Goal: Task Accomplishment & Management: Complete application form

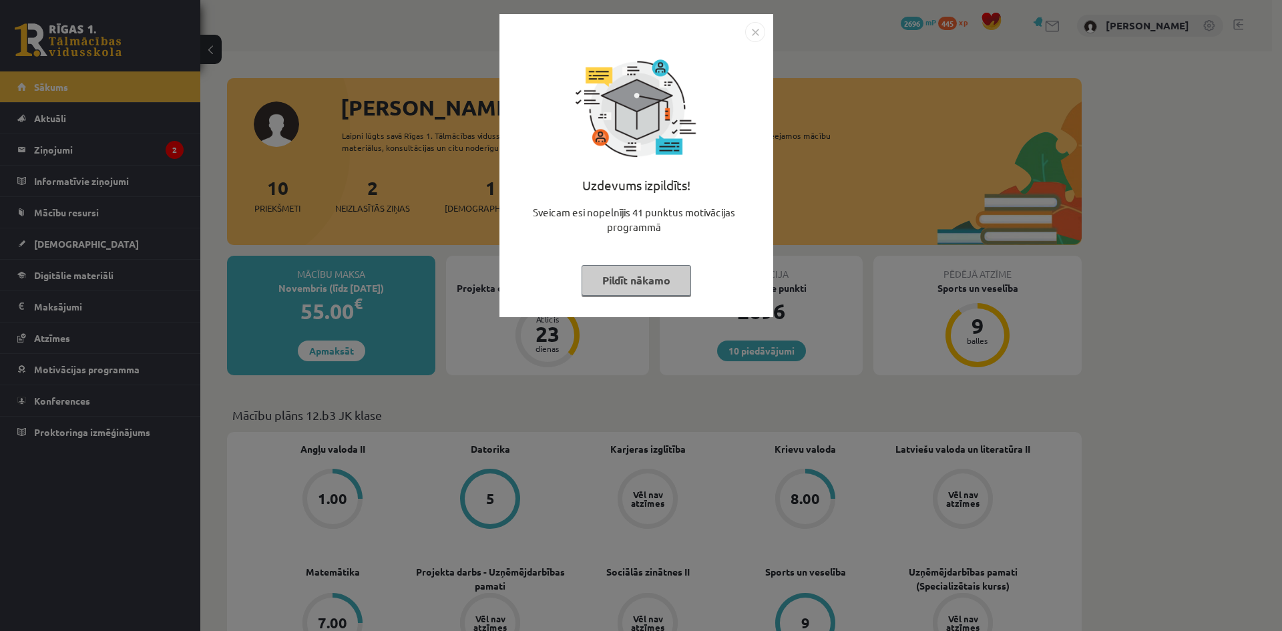
click at [67, 154] on div "Uzdevums izpildīts! Sveicam esi nopelnījis 41 punktus motivācijas programmā Pil…" at bounding box center [641, 315] width 1282 height 631
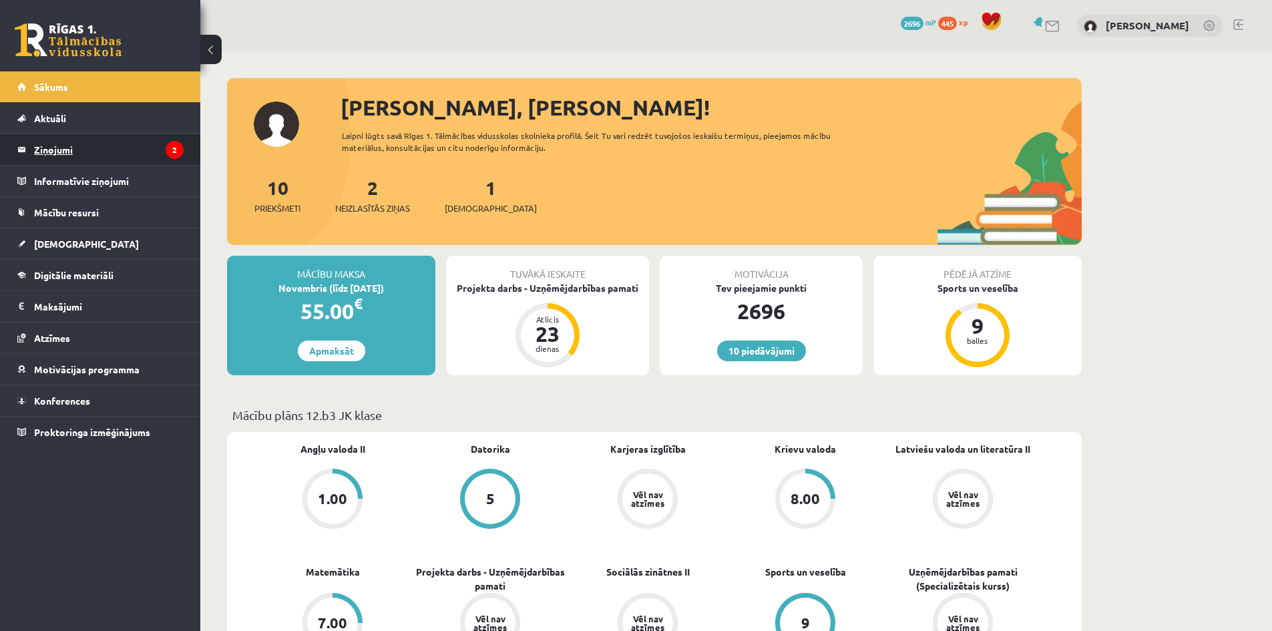
click at [73, 153] on legend "Ziņojumi 2" at bounding box center [109, 149] width 150 height 31
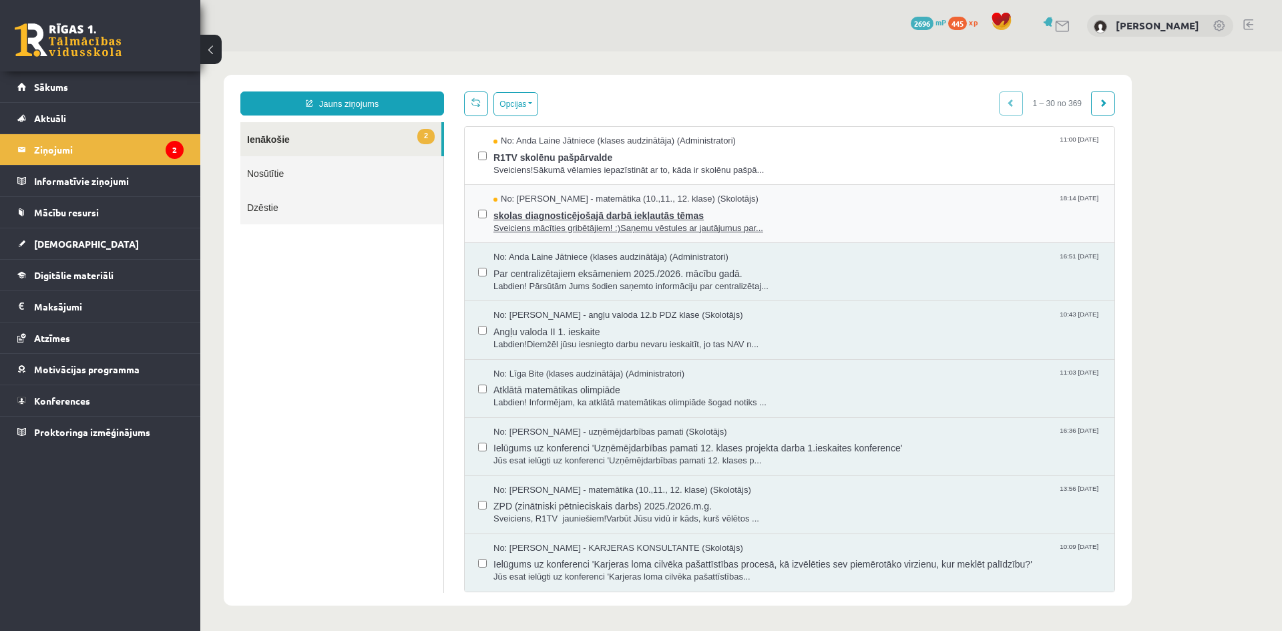
click at [564, 216] on span "skolas diagnosticējošajā darbā iekļautās tēmas" at bounding box center [797, 214] width 608 height 17
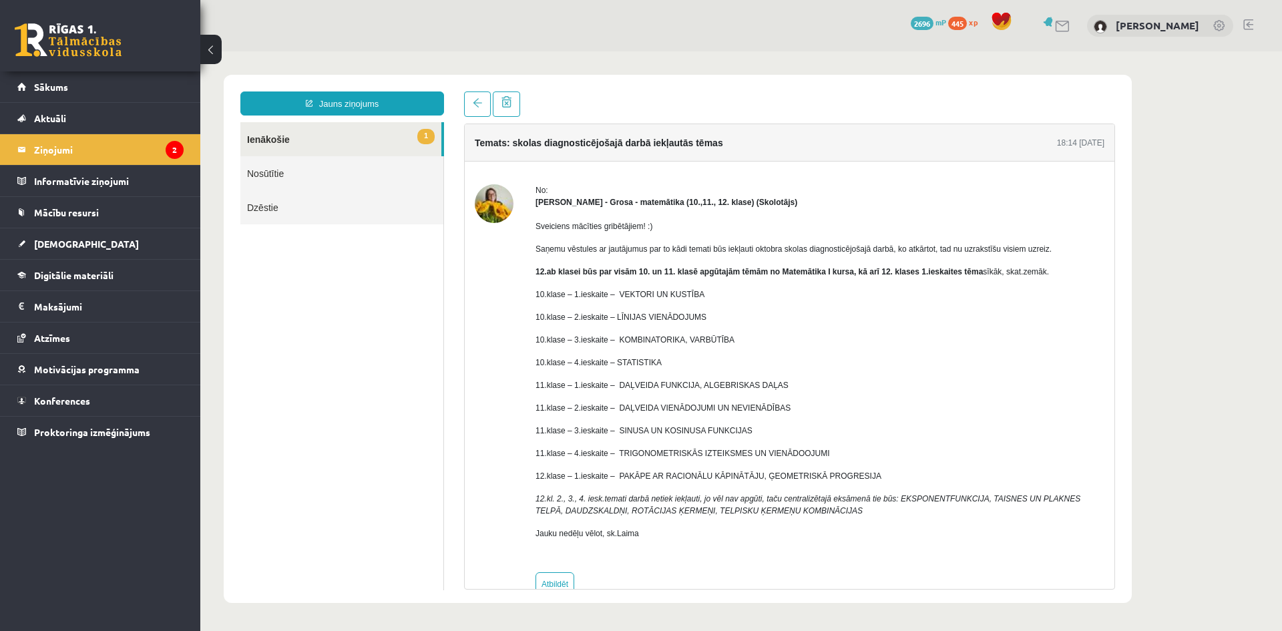
scroll to position [30, 0]
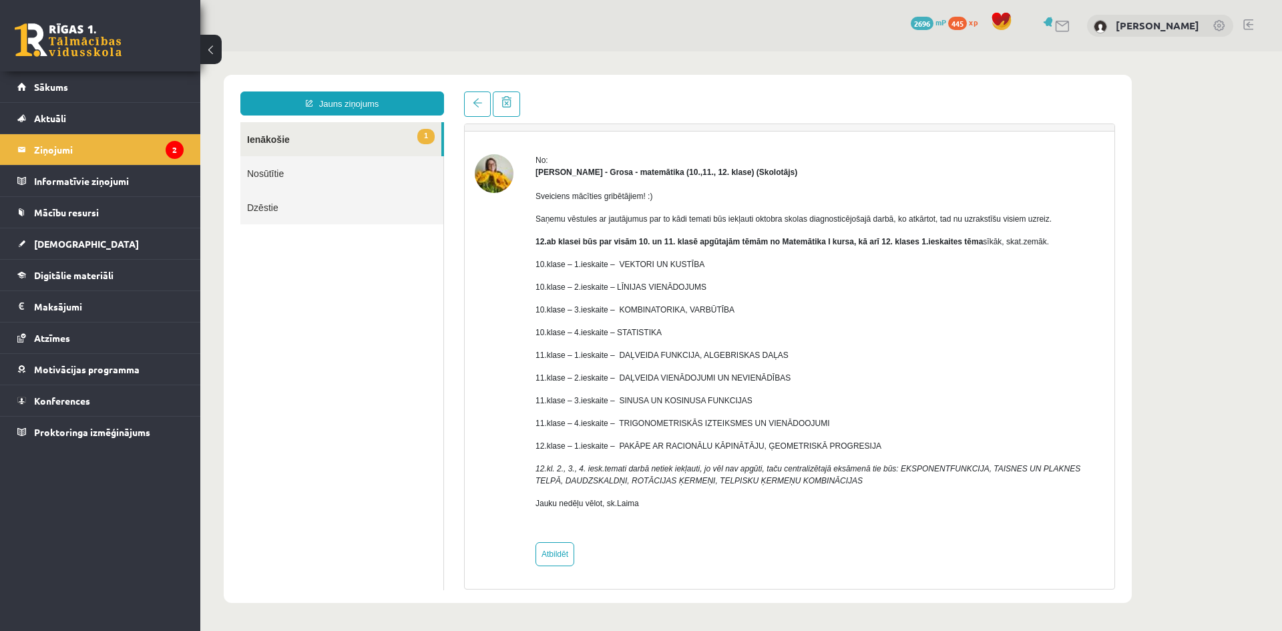
click at [277, 136] on link "1 Ienākošie" at bounding box center [340, 139] width 201 height 34
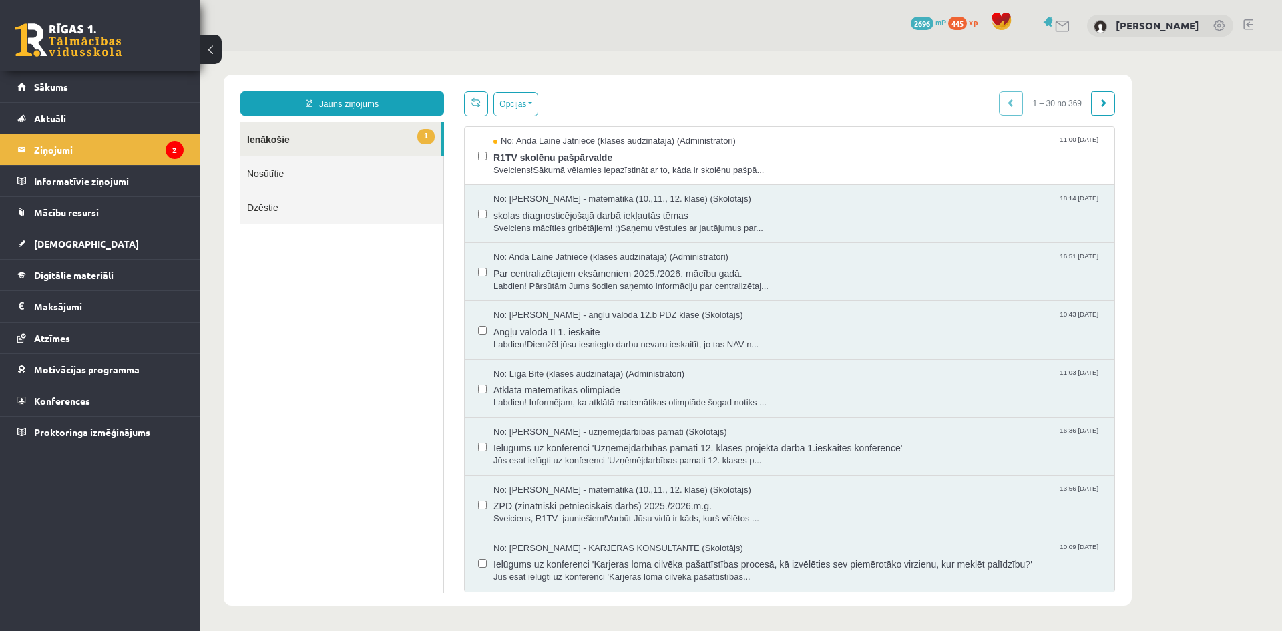
scroll to position [0, 0]
click at [547, 160] on span "R1TV skolēnu pašpārvalde" at bounding box center [797, 156] width 608 height 17
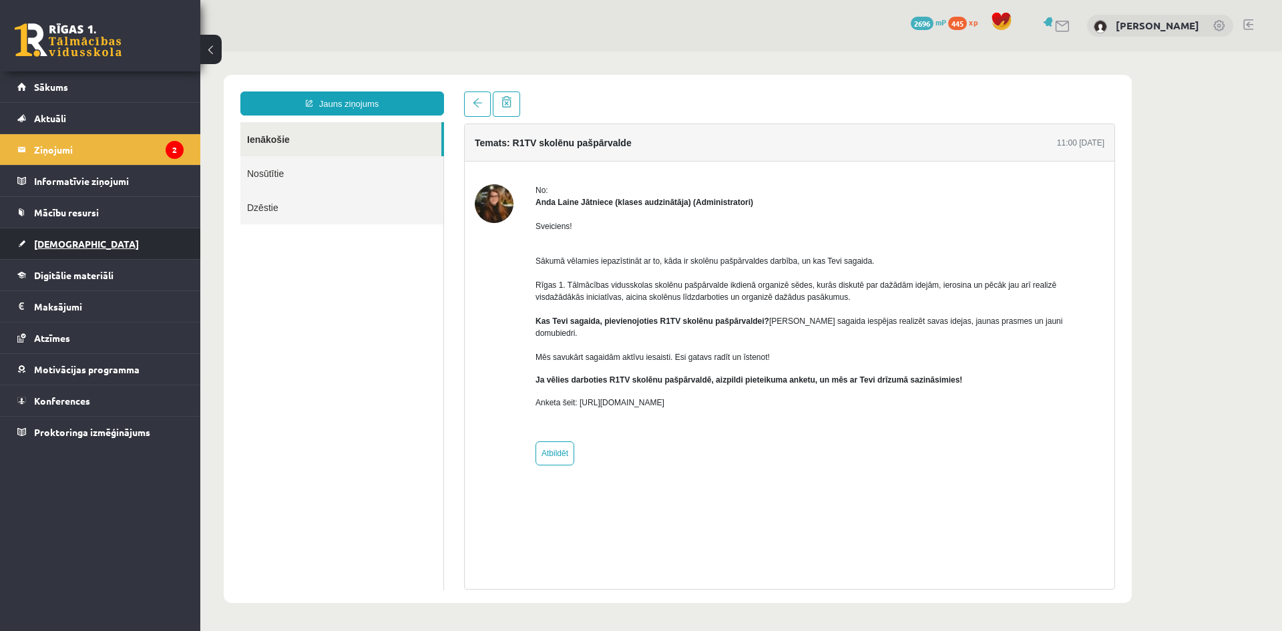
click at [39, 242] on span "[DEMOGRAPHIC_DATA]" at bounding box center [86, 244] width 105 height 12
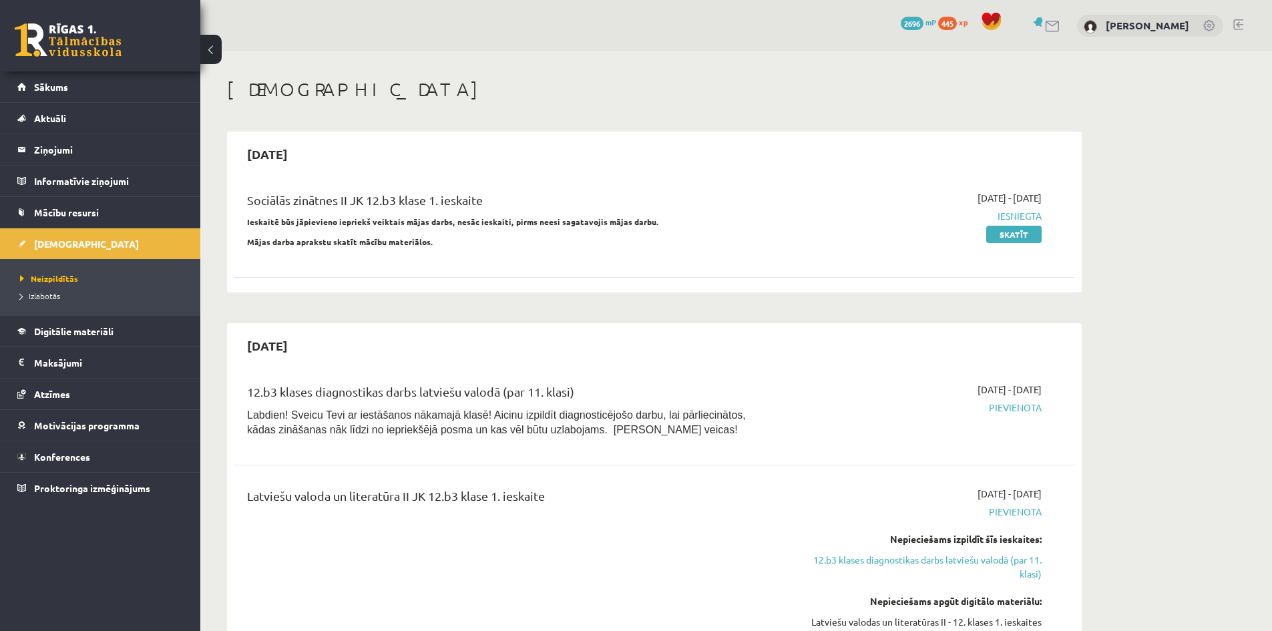
scroll to position [267, 0]
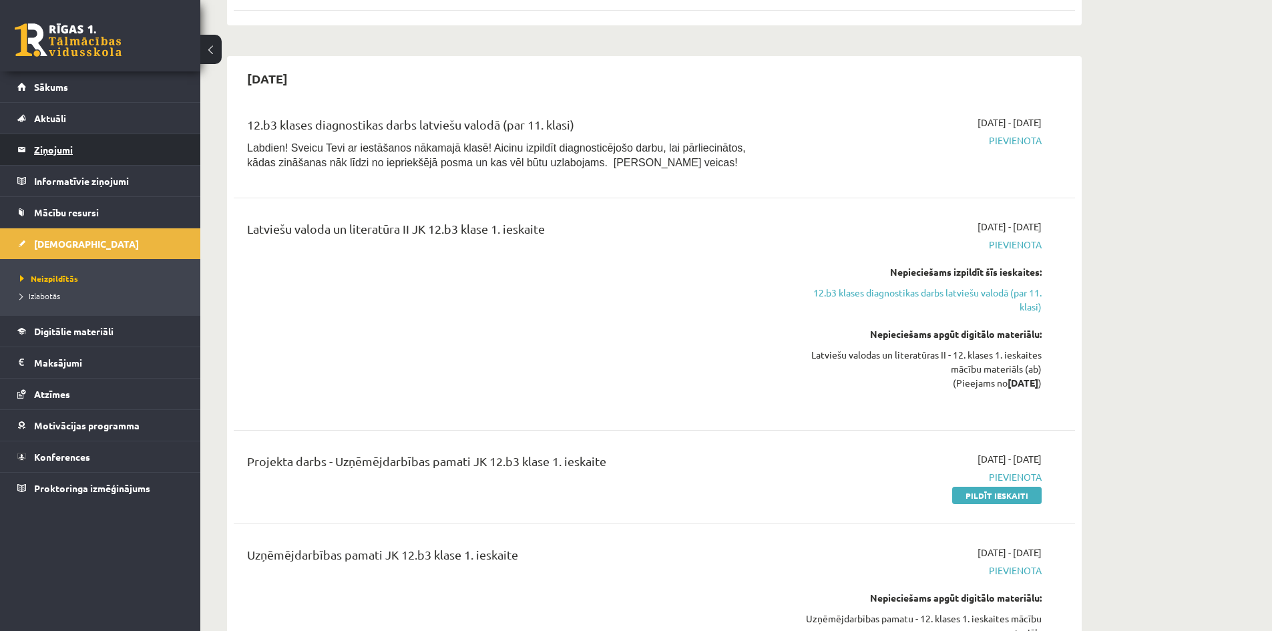
click at [39, 151] on legend "Ziņojumi 2" at bounding box center [109, 149] width 150 height 31
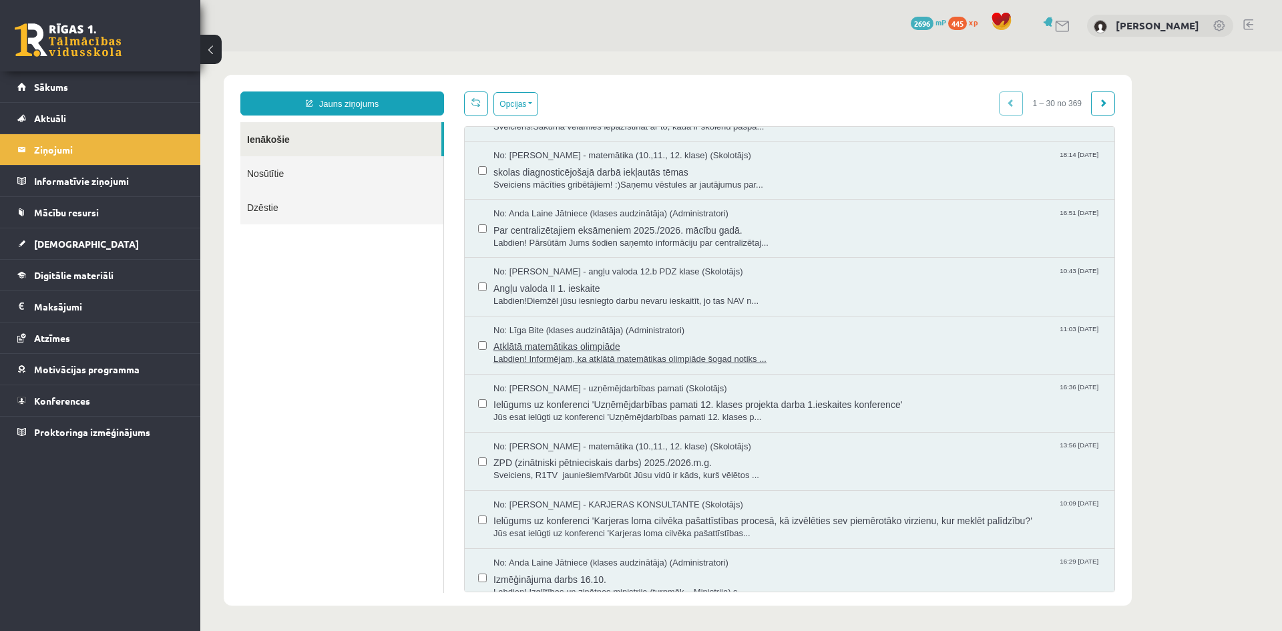
scroll to position [67, 0]
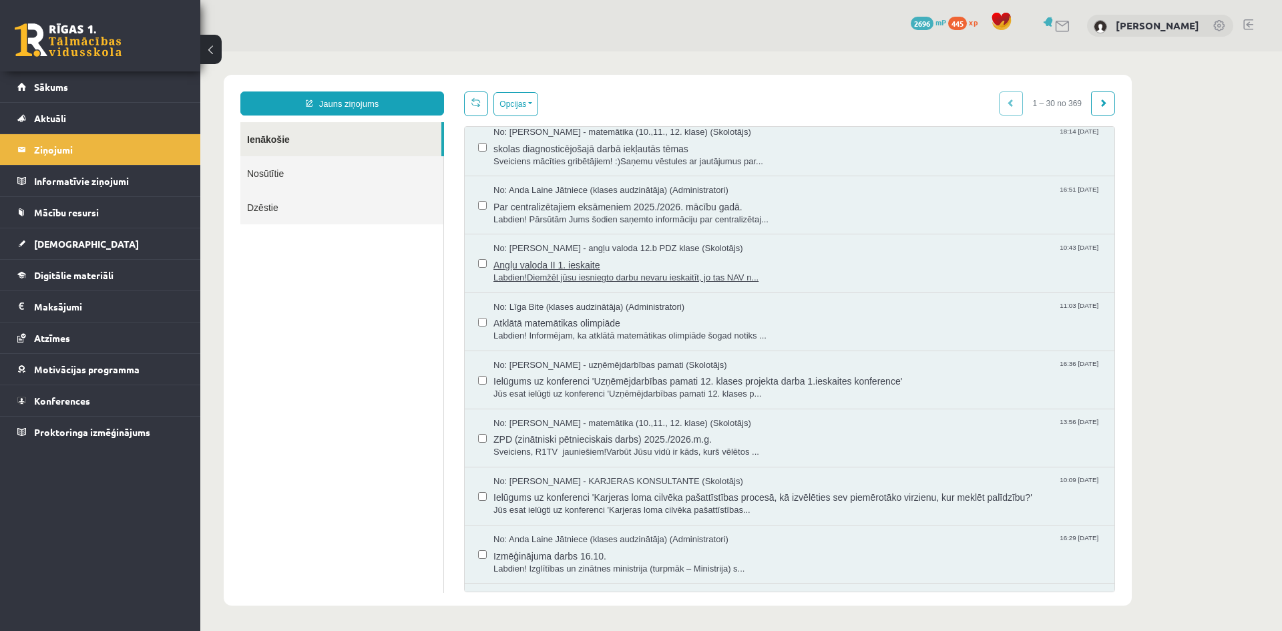
click at [573, 246] on span "No: Agnese Vaškūna - angļu valoda 12.b PDZ klase (Skolotājs)" at bounding box center [618, 248] width 250 height 13
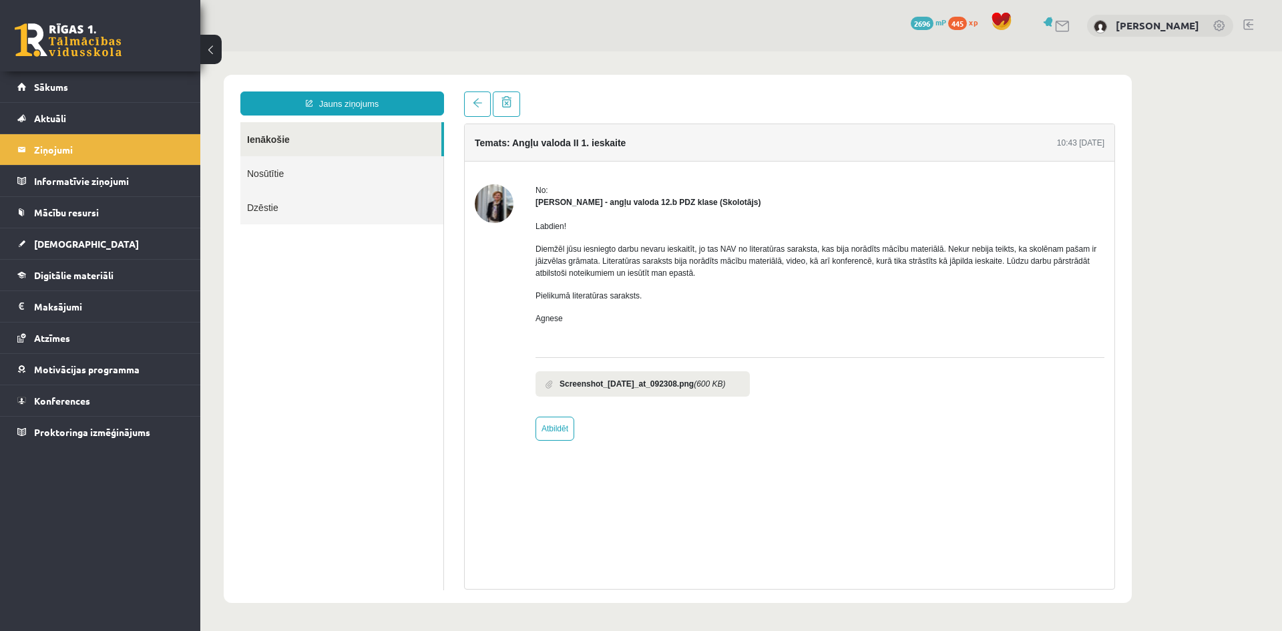
scroll to position [0, 0]
click at [632, 379] on b "Screenshot_2025-09-20_at_092308.png" at bounding box center [626, 384] width 134 height 12
click at [740, 385] on link at bounding box center [735, 384] width 7 height 9
click at [69, 210] on span "Mācību resursi" at bounding box center [66, 212] width 65 height 12
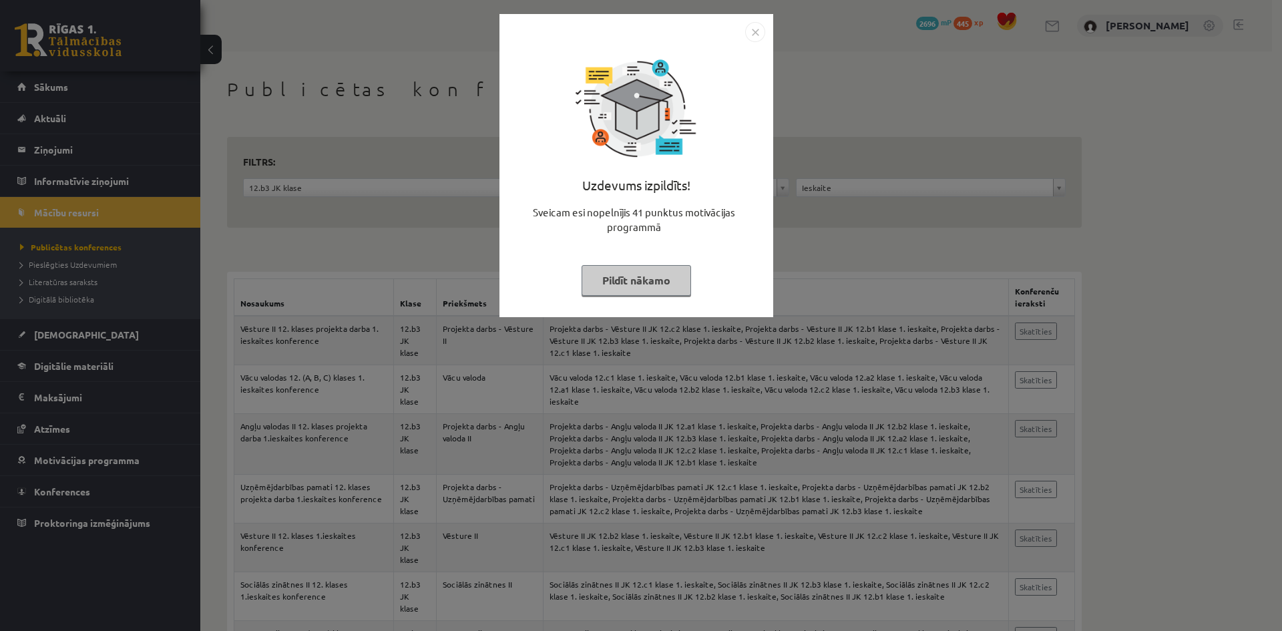
click at [606, 274] on button "Pildīt nākamo" at bounding box center [636, 280] width 109 height 31
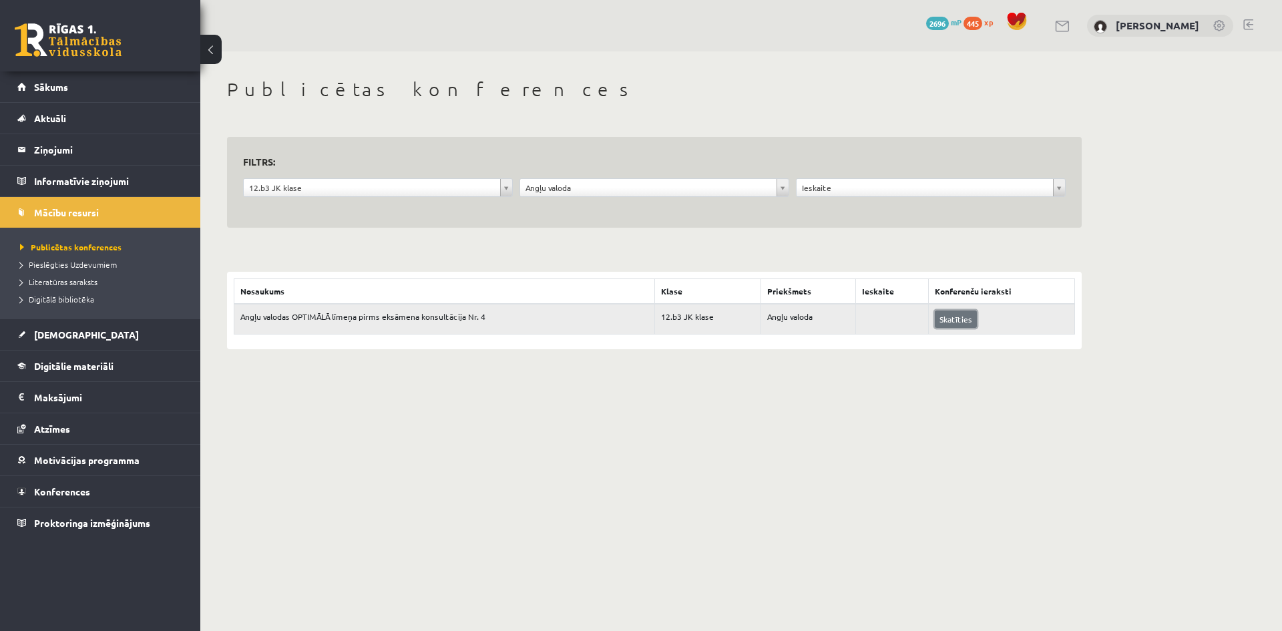
click at [957, 322] on link "Skatīties" at bounding box center [956, 318] width 42 height 17
click at [67, 300] on span "Digitālā bibliotēka" at bounding box center [57, 299] width 74 height 11
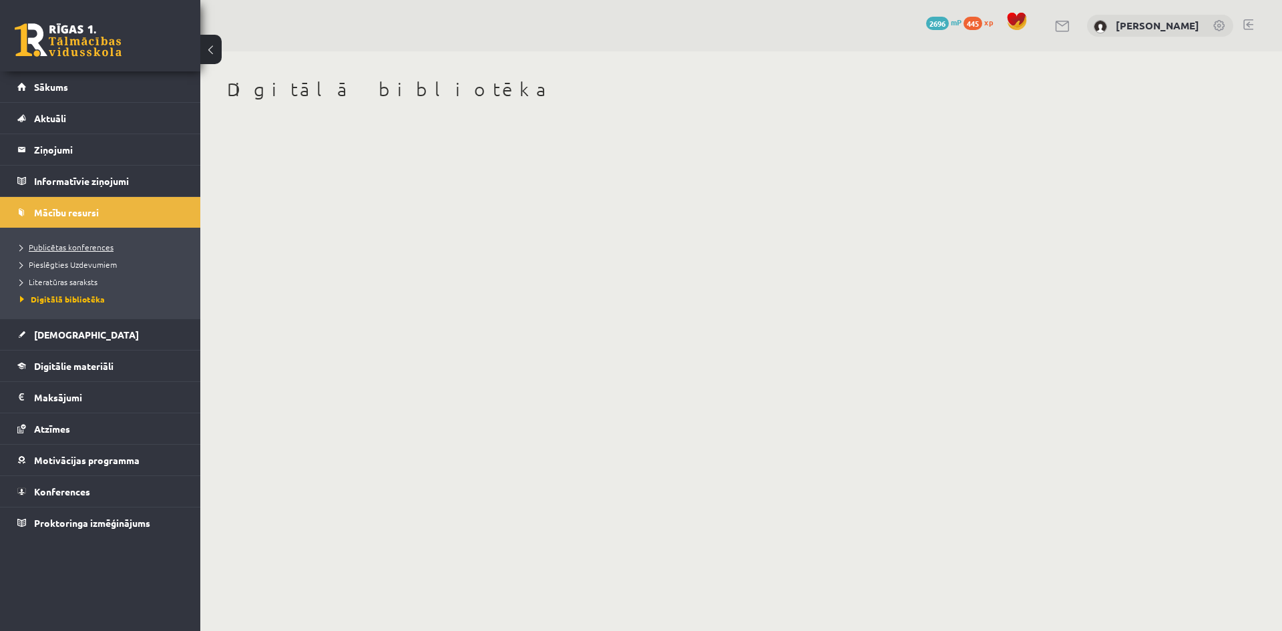
click at [54, 248] on span "Publicētas konferences" at bounding box center [66, 247] width 93 height 11
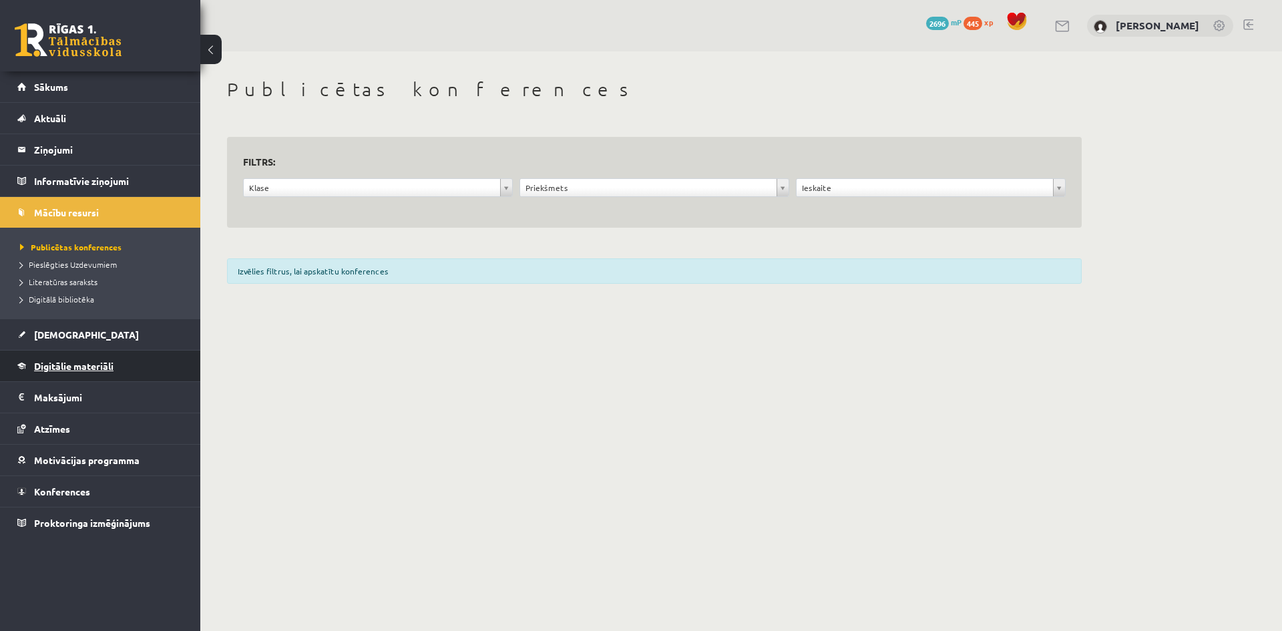
click at [97, 363] on span "Digitālie materiāli" at bounding box center [73, 366] width 79 height 12
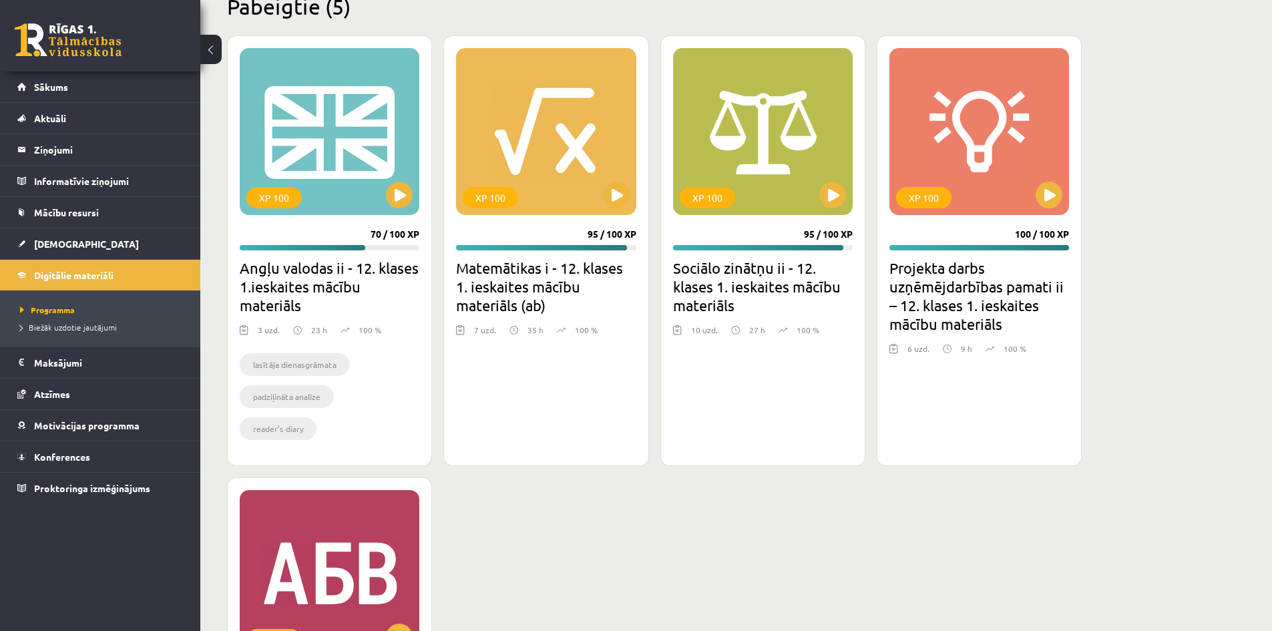
scroll to position [1269, 0]
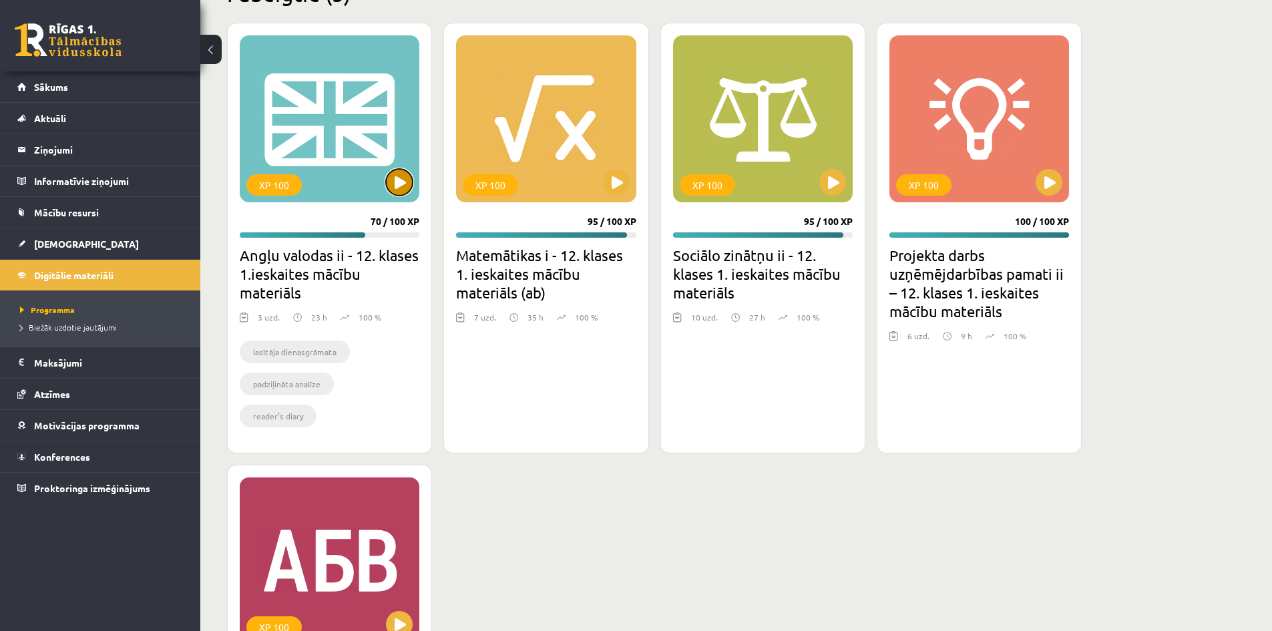
click at [390, 178] on button at bounding box center [399, 182] width 27 height 27
click at [321, 153] on div "XP 100" at bounding box center [330, 118] width 180 height 167
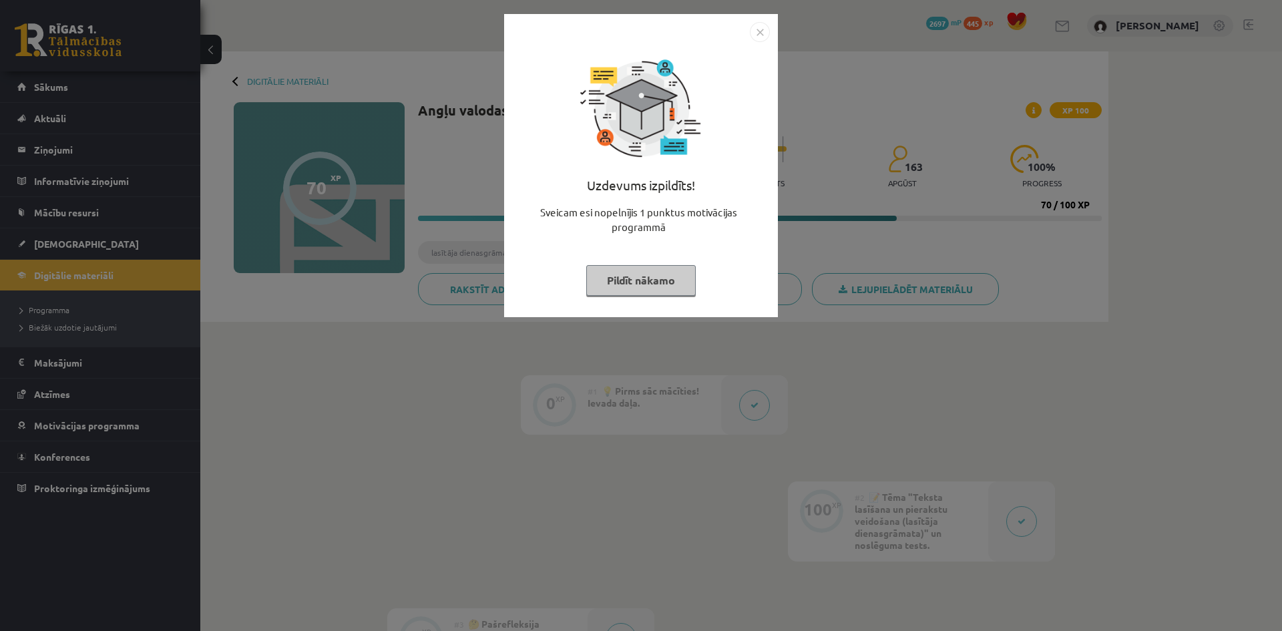
click at [648, 272] on button "Pildīt nākamo" at bounding box center [640, 280] width 109 height 31
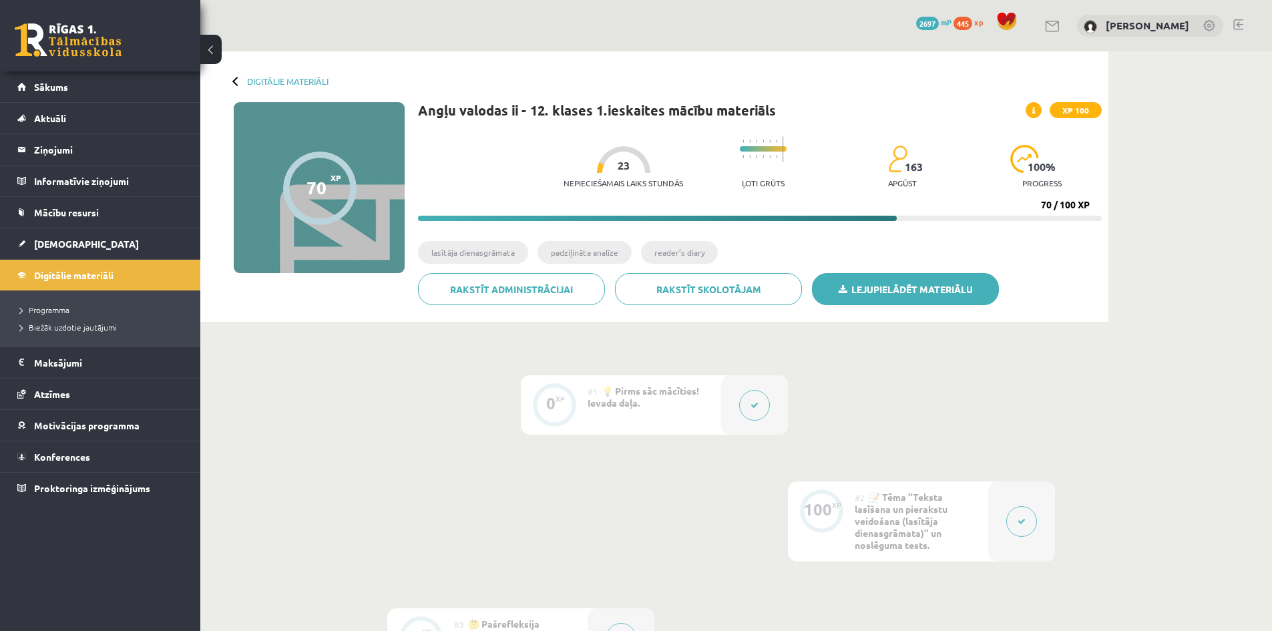
click at [857, 287] on link "Lejupielādēt materiālu" at bounding box center [905, 289] width 187 height 32
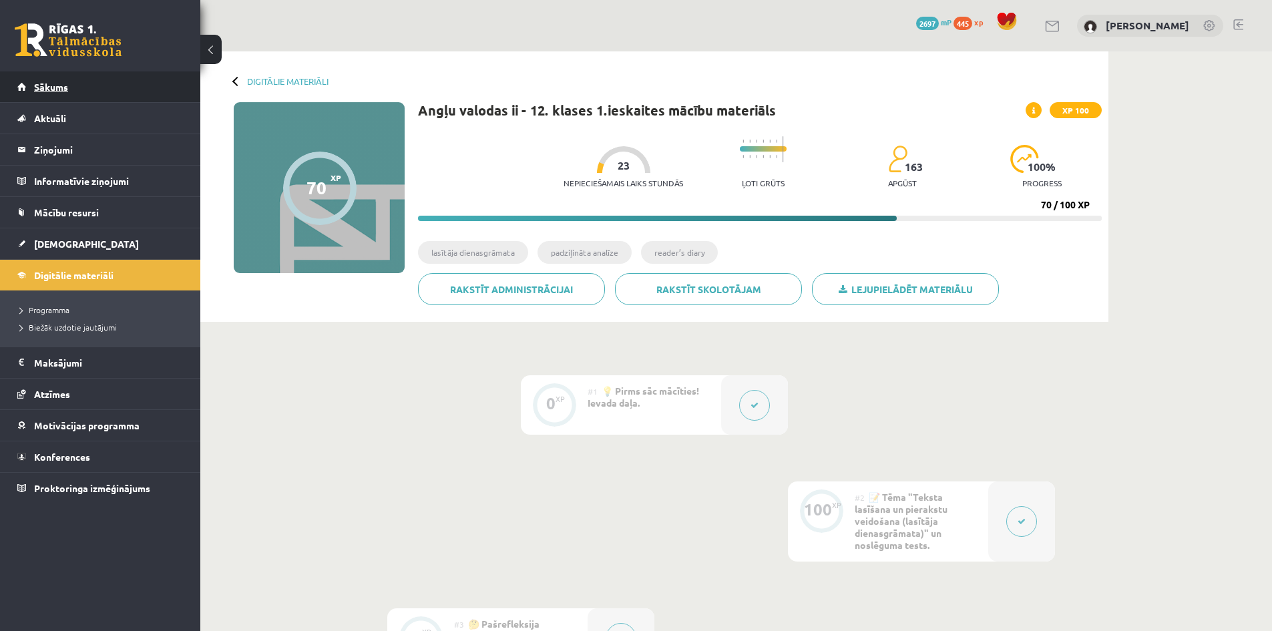
click at [45, 92] on link "Sākums" at bounding box center [100, 86] width 166 height 31
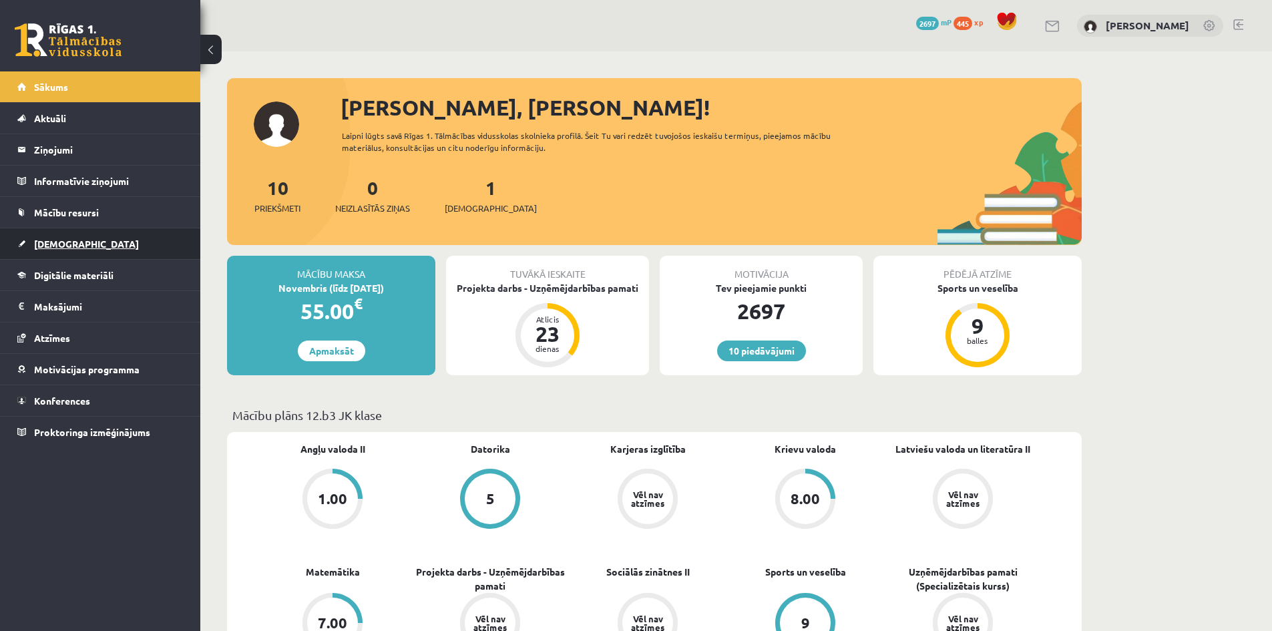
click at [58, 243] on span "[DEMOGRAPHIC_DATA]" at bounding box center [86, 244] width 105 height 12
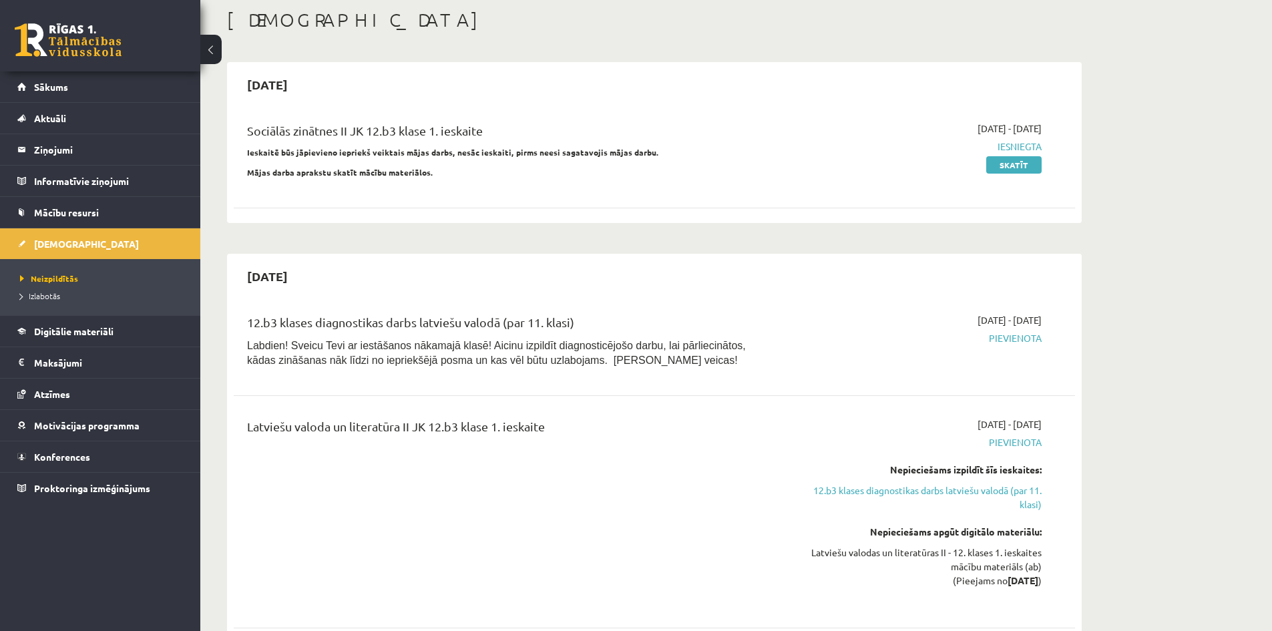
scroll to position [134, 0]
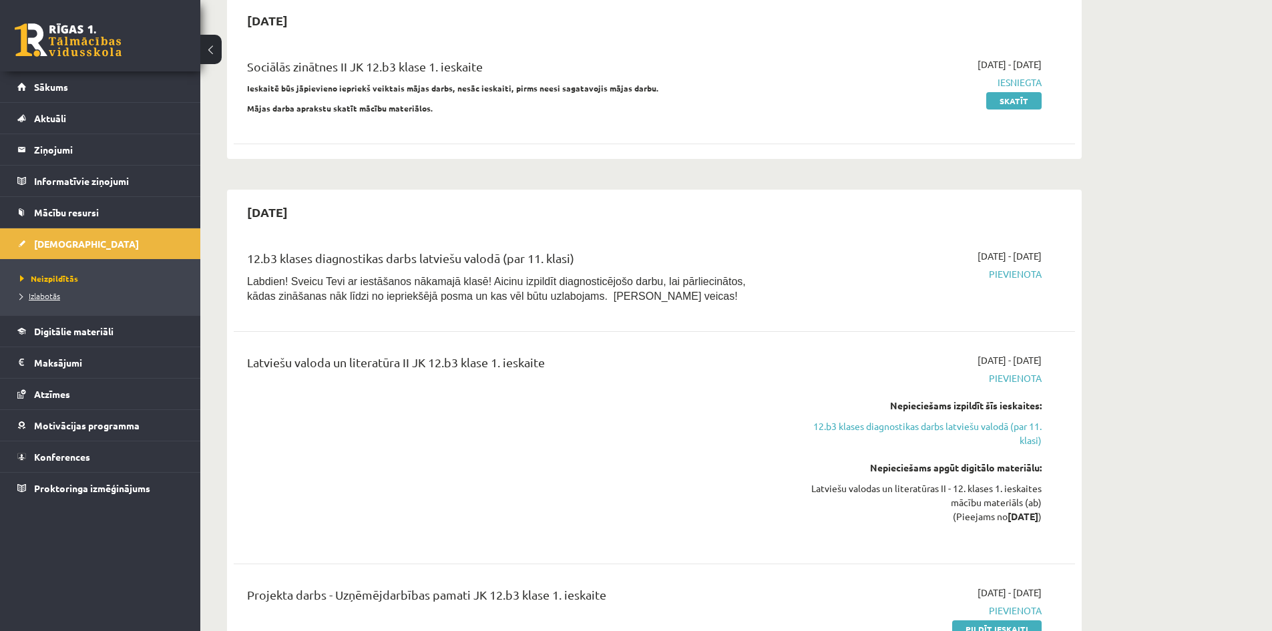
click at [39, 294] on span "Izlabotās" at bounding box center [40, 295] width 40 height 11
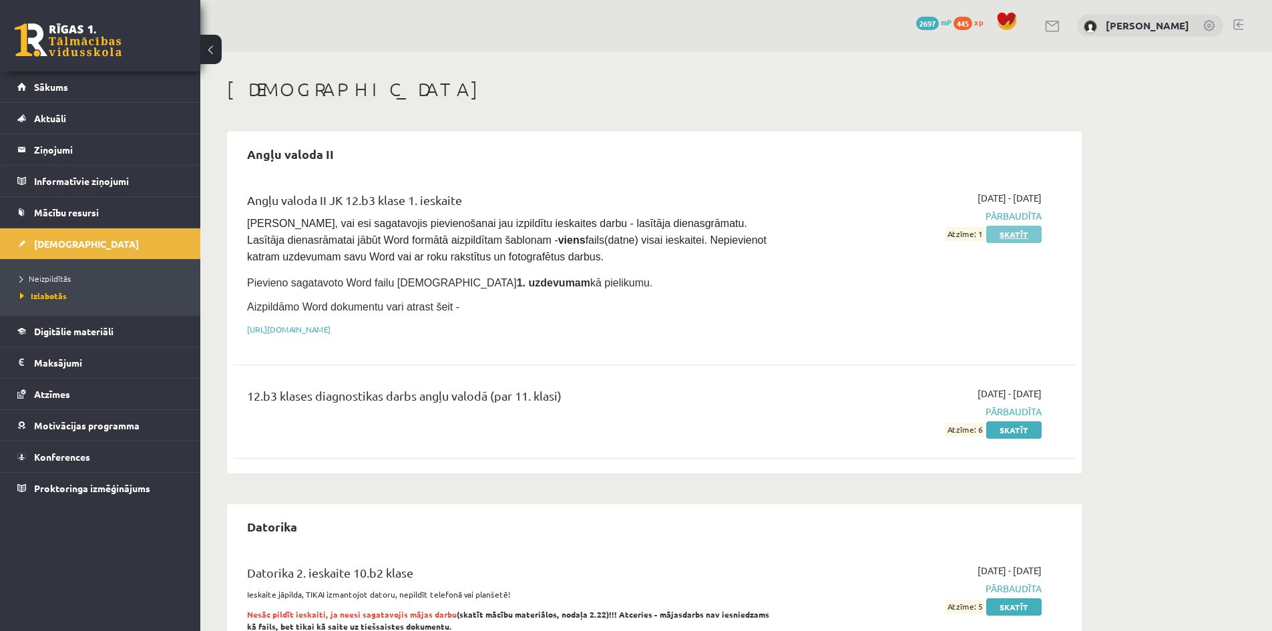
click at [1020, 233] on link "Skatīt" at bounding box center [1013, 234] width 55 height 17
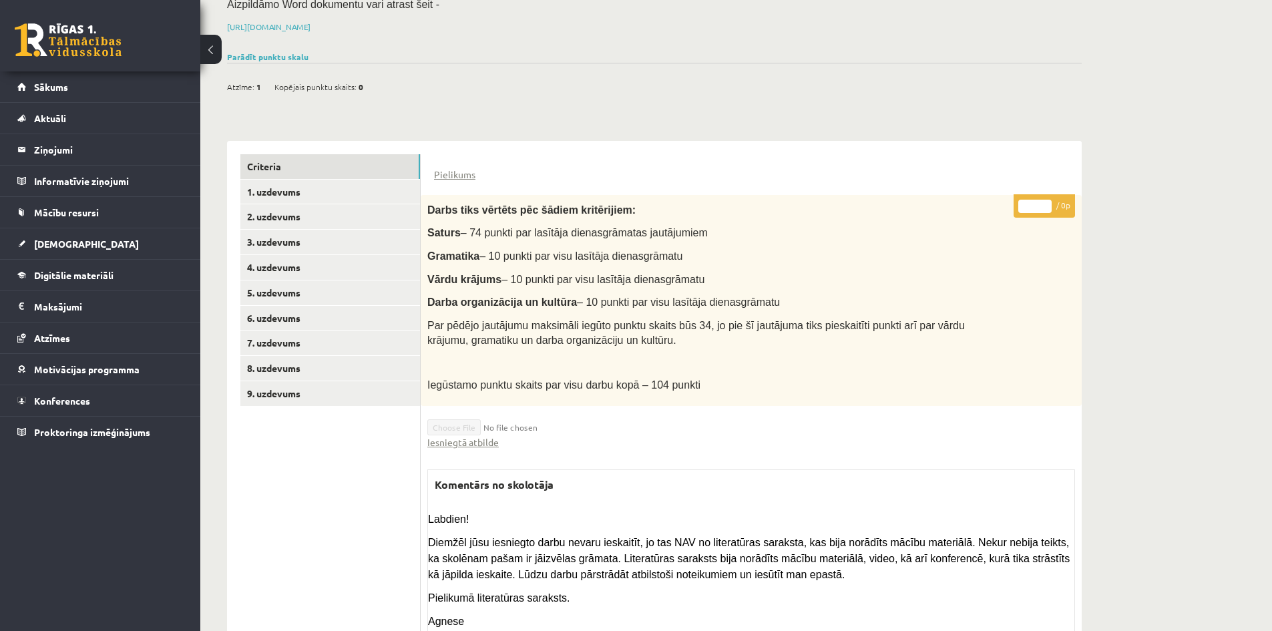
scroll to position [234, 0]
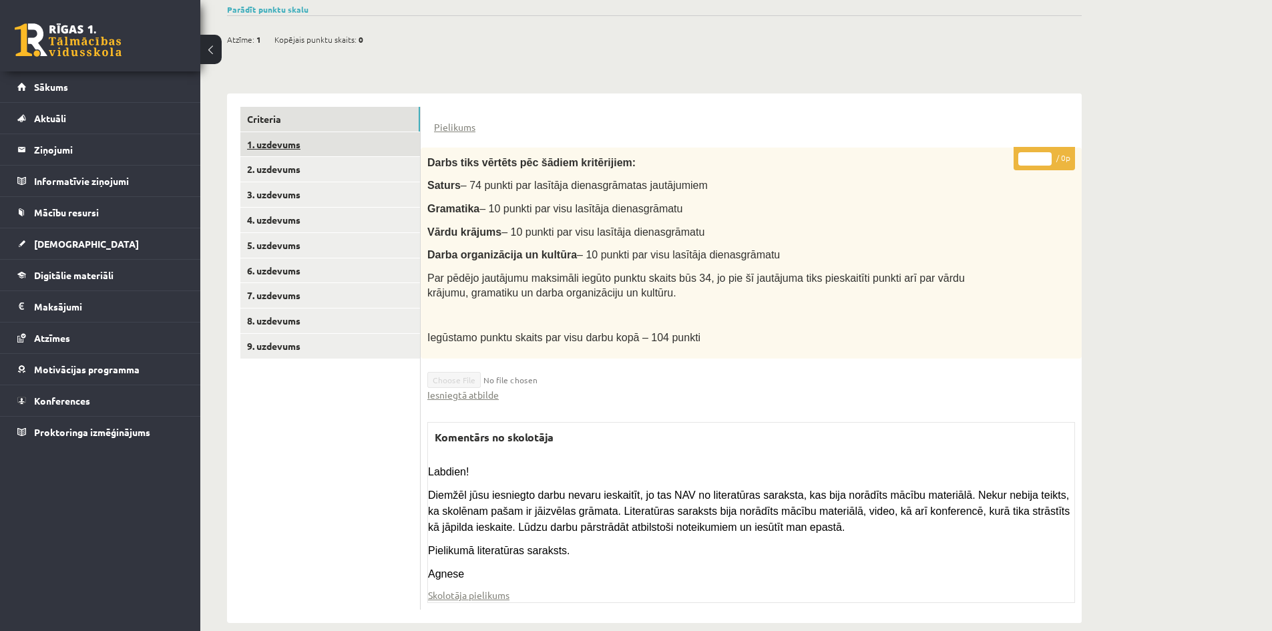
click at [280, 132] on link "1. uzdevums" at bounding box center [330, 144] width 180 height 25
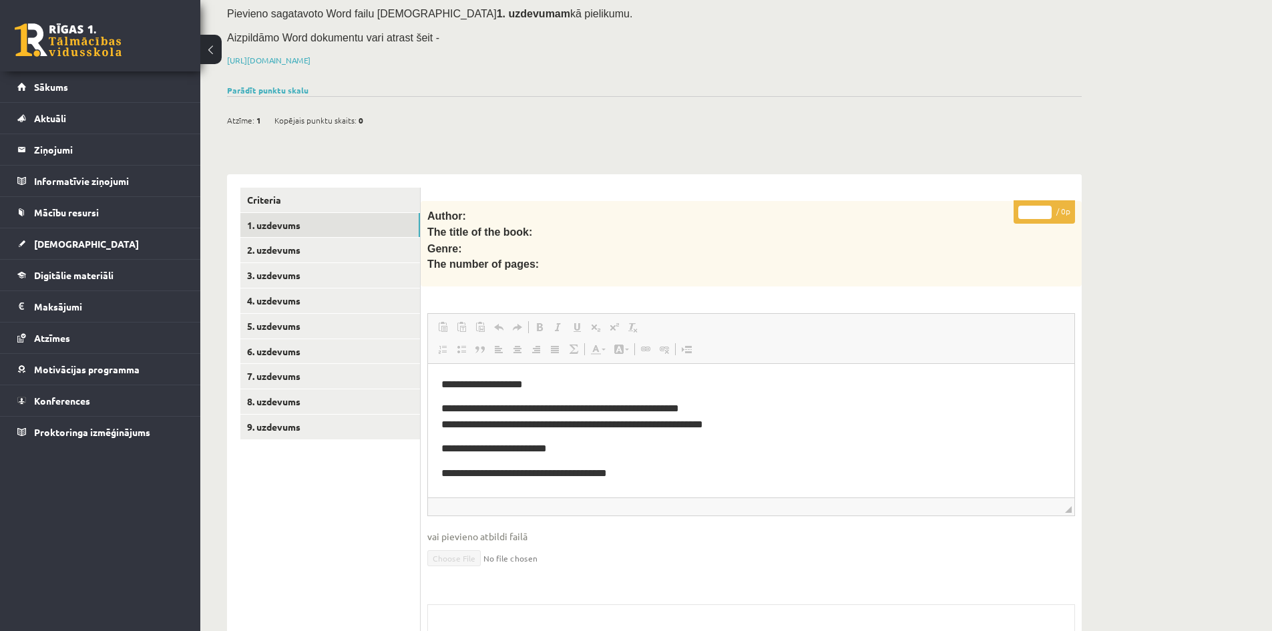
scroll to position [0, 0]
drag, startPoint x: 550, startPoint y: 248, endPoint x: 429, endPoint y: 198, distance: 130.6
click at [429, 201] on div "Author: The title of the book: Genre: The number of pages:" at bounding box center [751, 244] width 661 height 86
click at [697, 255] on div "Author: The title of the book: Genre: The number of pages:" at bounding box center [751, 244] width 661 height 86
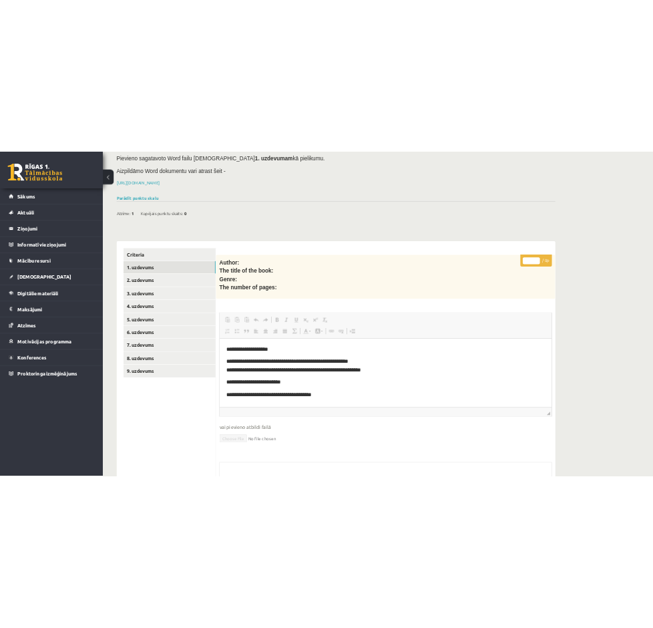
scroll to position [202, 0]
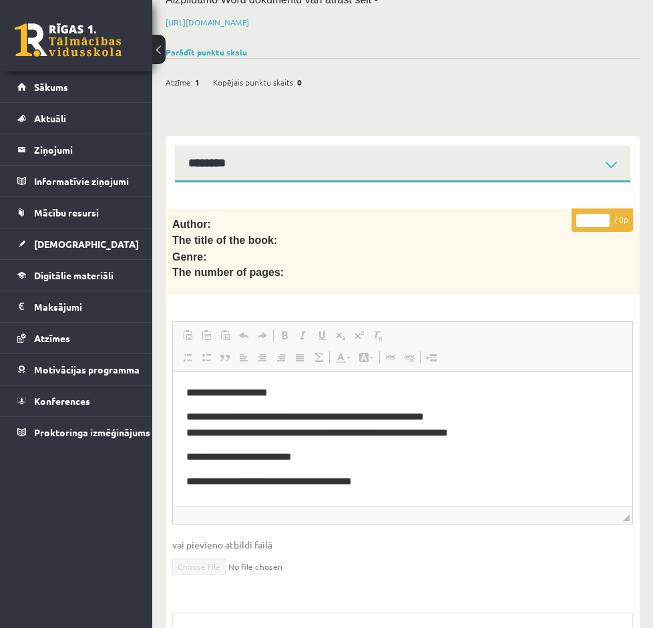
click at [0, 0] on link "2. uzdevums" at bounding box center [0, 0] width 0 height 0
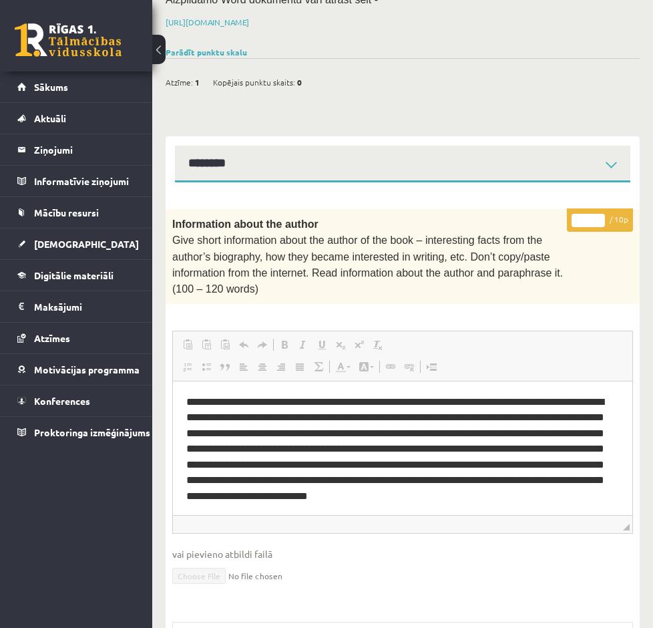
scroll to position [0, 0]
click at [0, 0] on link "1. uzdevums" at bounding box center [0, 0] width 0 height 0
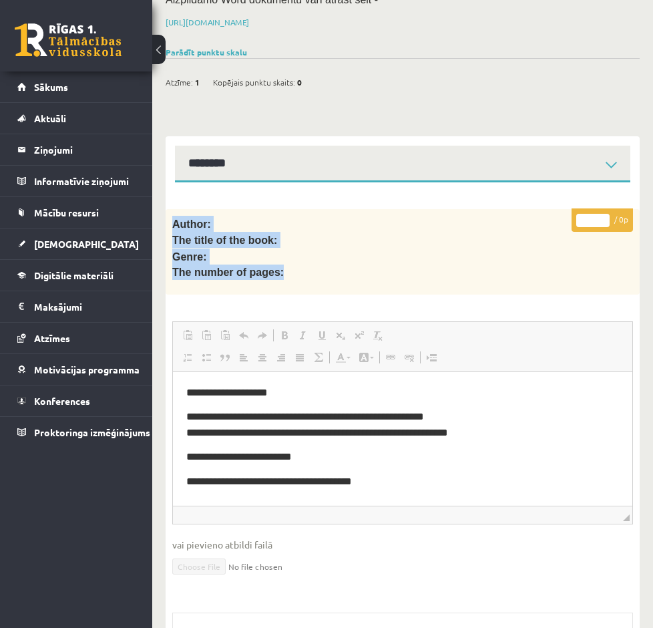
drag, startPoint x: 330, startPoint y: 234, endPoint x: 306, endPoint y: 196, distance: 45.2
click at [306, 209] on div "Author: The title of the book: Genre: The number of pages:" at bounding box center [403, 252] width 474 height 86
copy div "Author: The title of the book: Genre: The number of pages:"
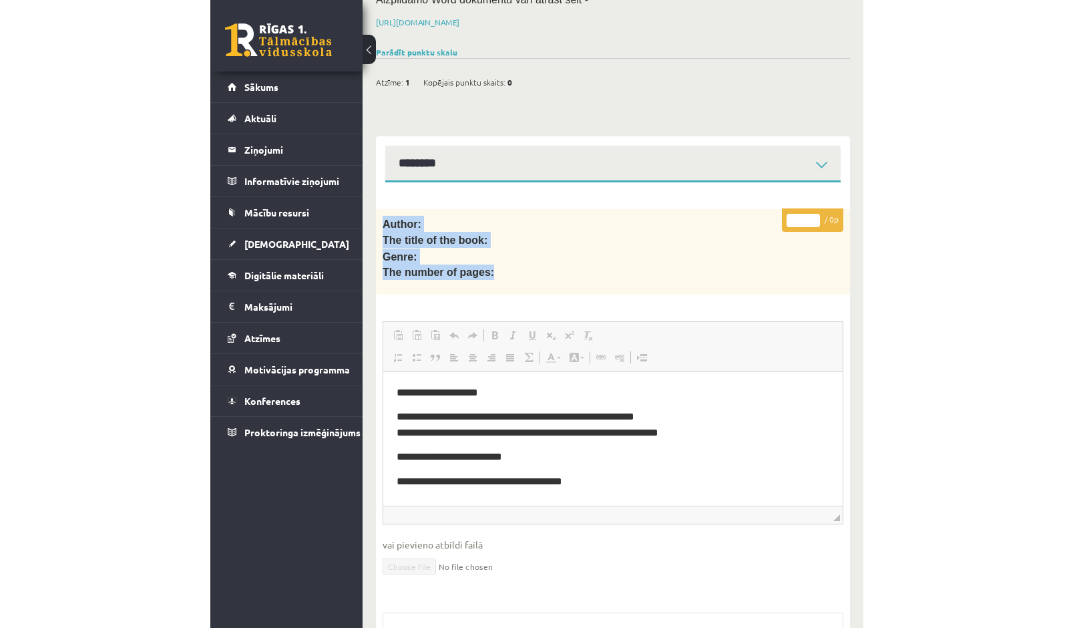
scroll to position [154, 0]
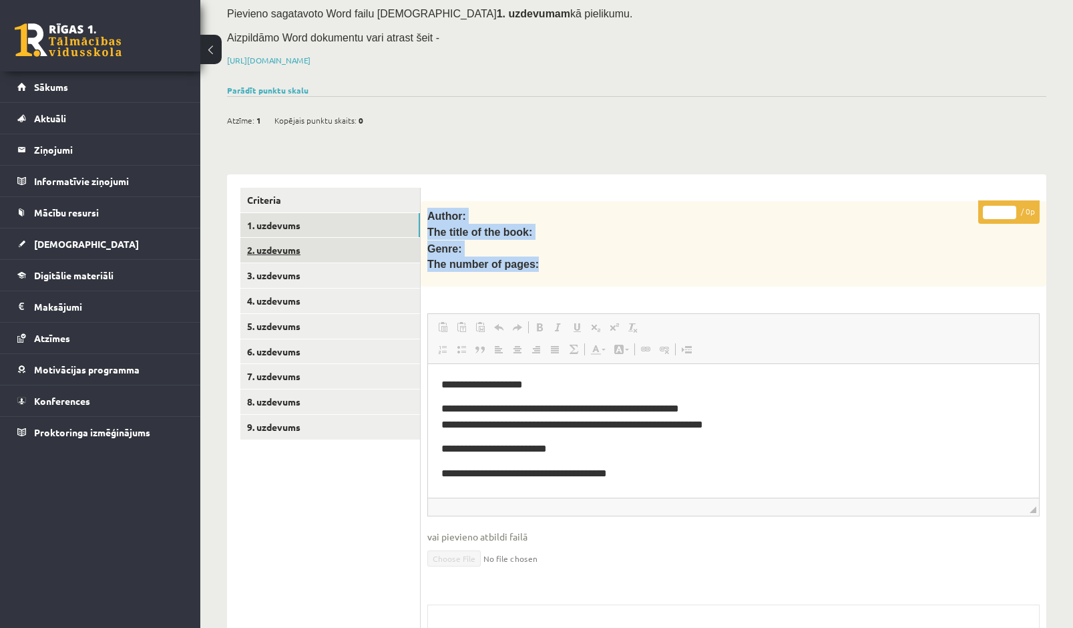
click at [280, 238] on link "2. uzdevums" at bounding box center [330, 250] width 180 height 25
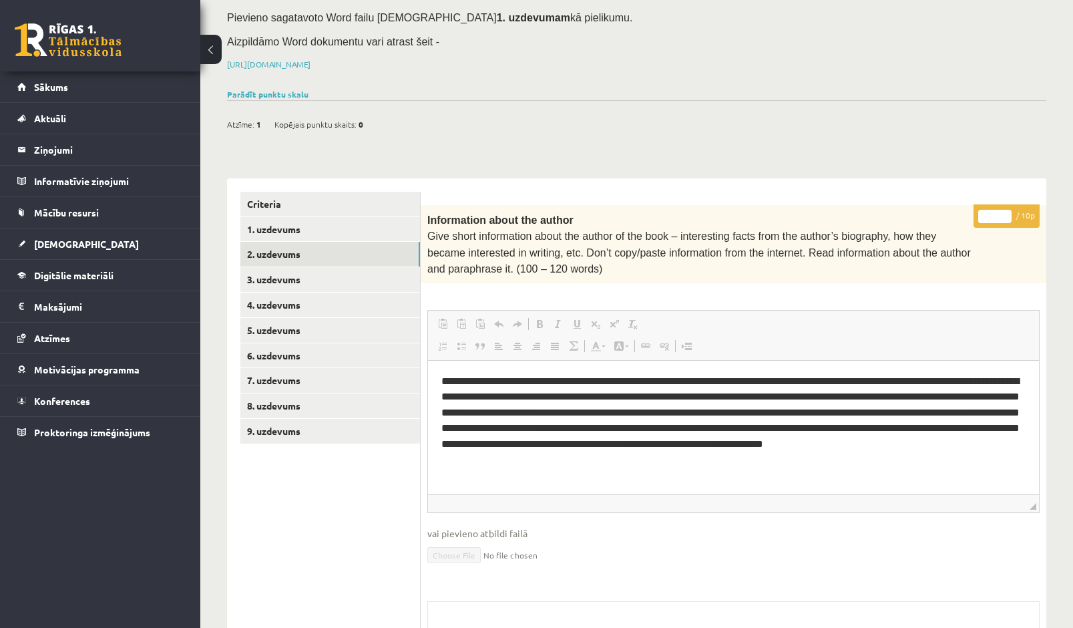
scroll to position [0, 0]
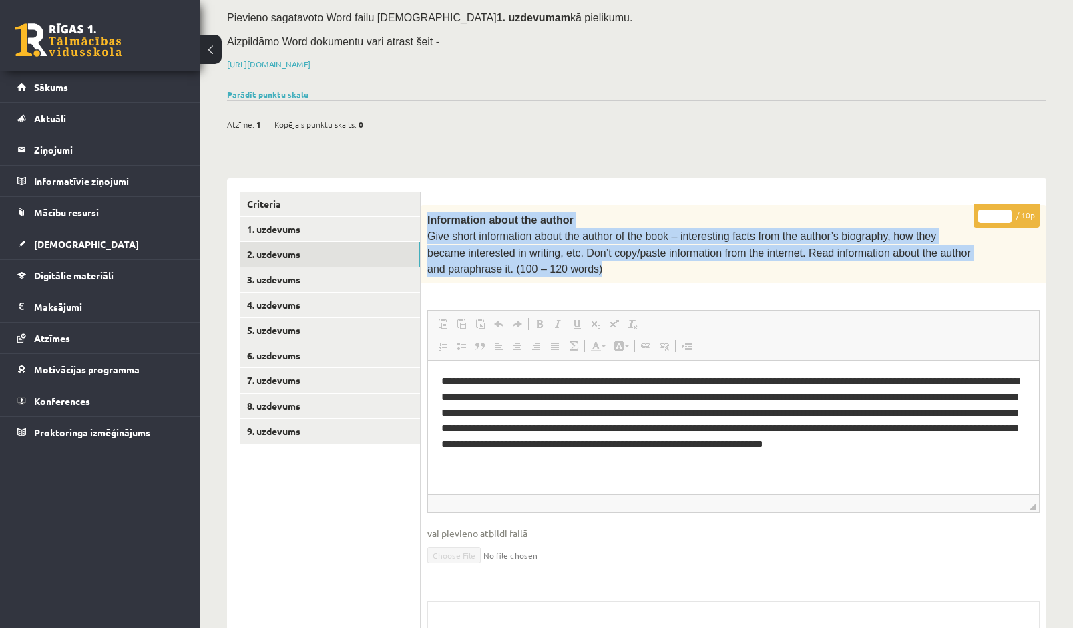
drag, startPoint x: 525, startPoint y: 250, endPoint x: 426, endPoint y: 200, distance: 111.1
click at [426, 205] on div "Information about the author Give short information about the author of the boo…" at bounding box center [734, 244] width 626 height 79
copy div "Information about the author Give short information about the author of the boo…"
click at [280, 267] on link "3. uzdevums" at bounding box center [330, 279] width 180 height 25
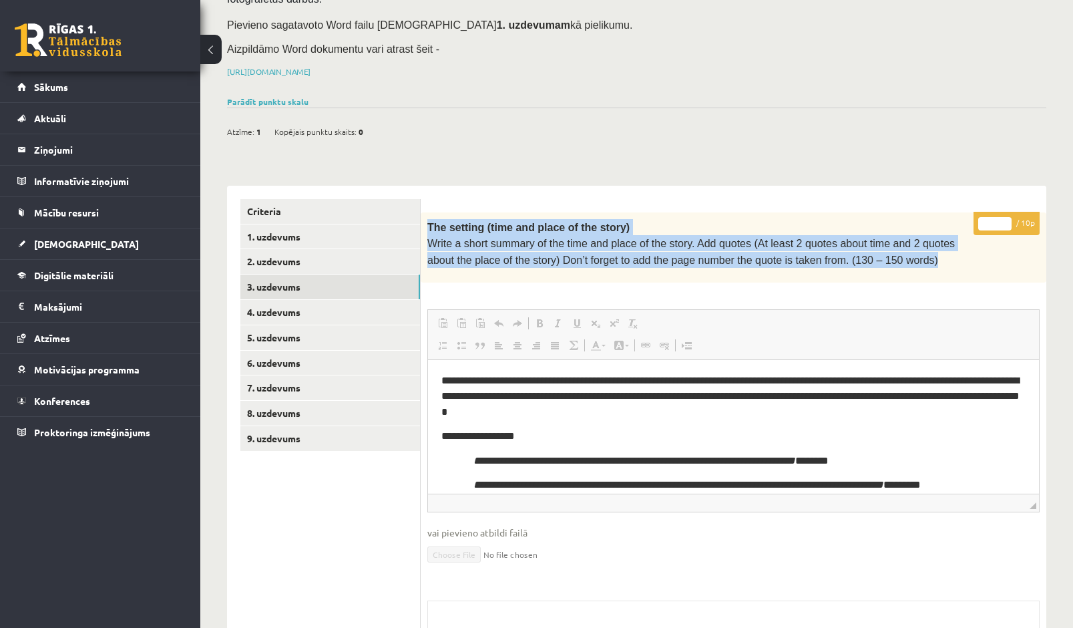
drag, startPoint x: 864, startPoint y: 243, endPoint x: 428, endPoint y: 211, distance: 437.2
click at [428, 212] on div "The setting (time and place of the story) Write a short summary of the time and…" at bounding box center [734, 247] width 626 height 70
copy div "The setting (time and place of the story) Write a short summary of the time and…"
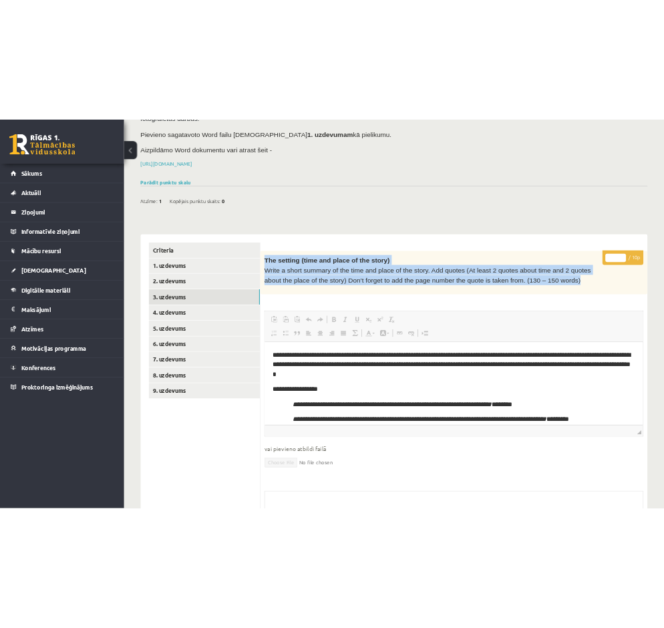
scroll to position [190, 0]
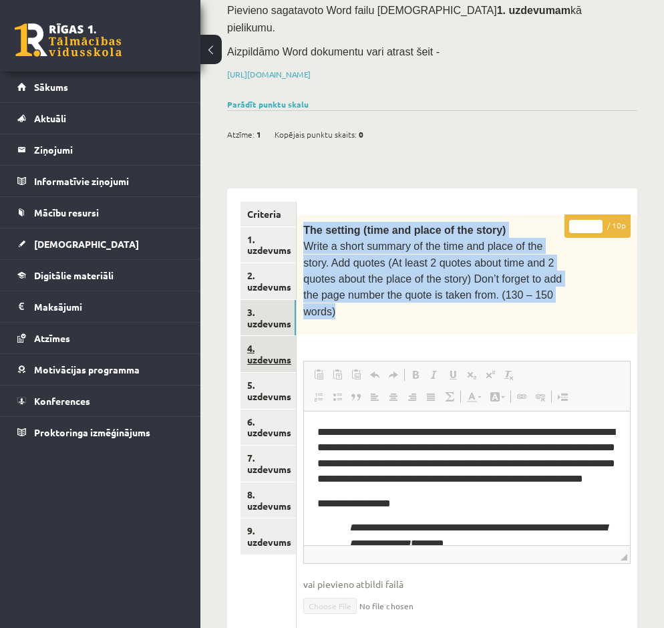
click at [269, 337] on link "4. uzdevums" at bounding box center [267, 354] width 55 height 36
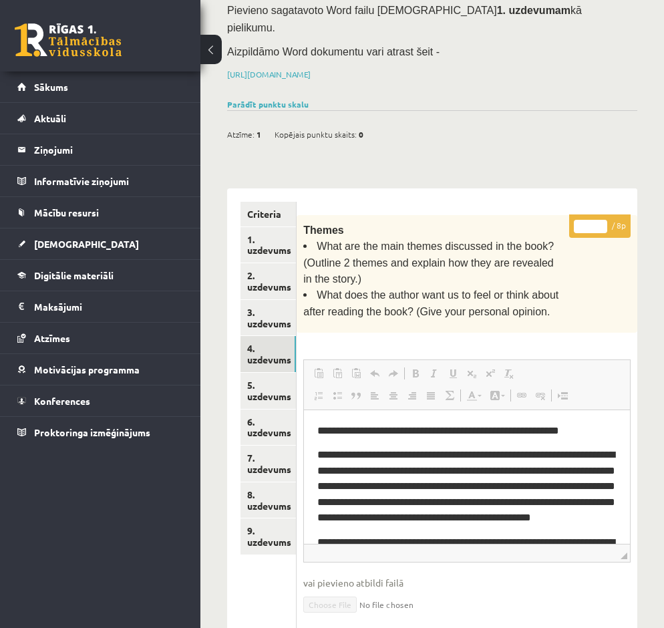
scroll to position [0, 0]
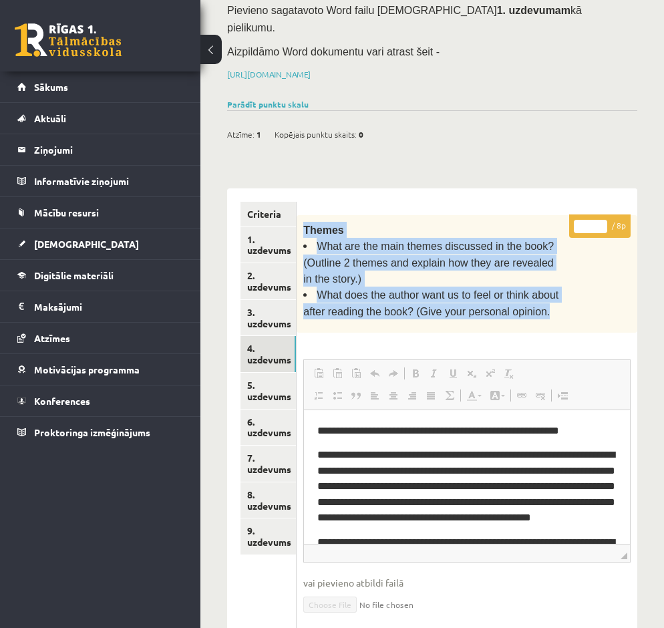
drag, startPoint x: 512, startPoint y: 286, endPoint x: 300, endPoint y: 204, distance: 226.8
click at [300, 215] on div "Themes What are the main themes discussed in the book? (Outline 2 themes and ex…" at bounding box center [466, 274] width 341 height 118
copy div "Themes What are the main themes discussed in the book? (Outline 2 themes and ex…"
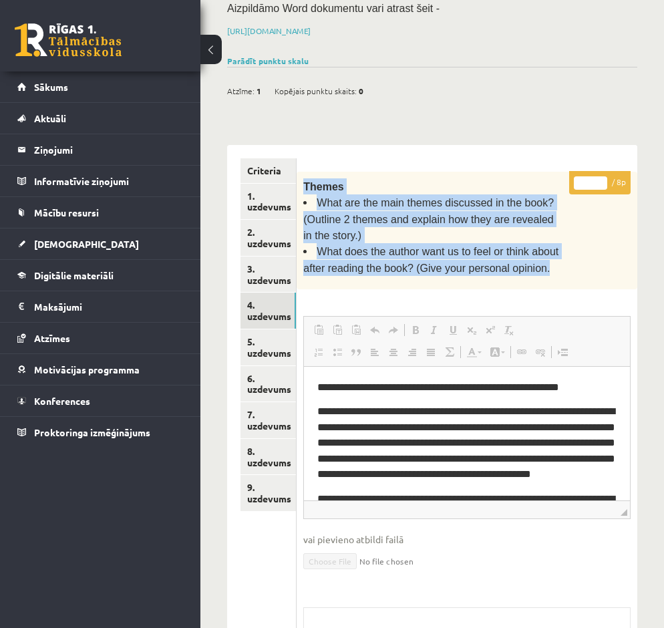
scroll to position [257, 0]
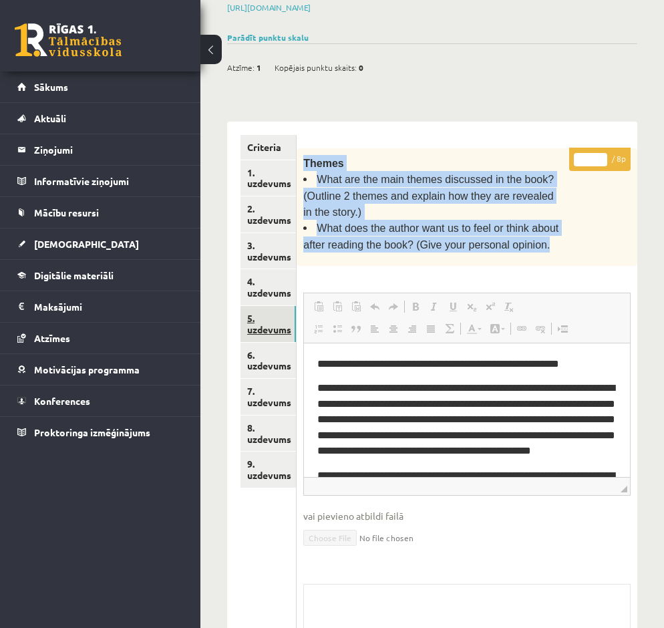
click at [247, 307] on link "5. uzdevums" at bounding box center [267, 324] width 55 height 36
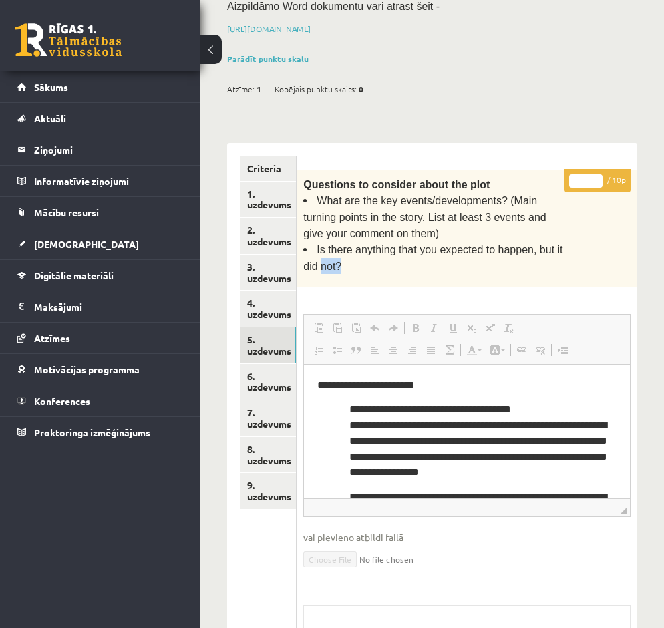
scroll to position [0, 0]
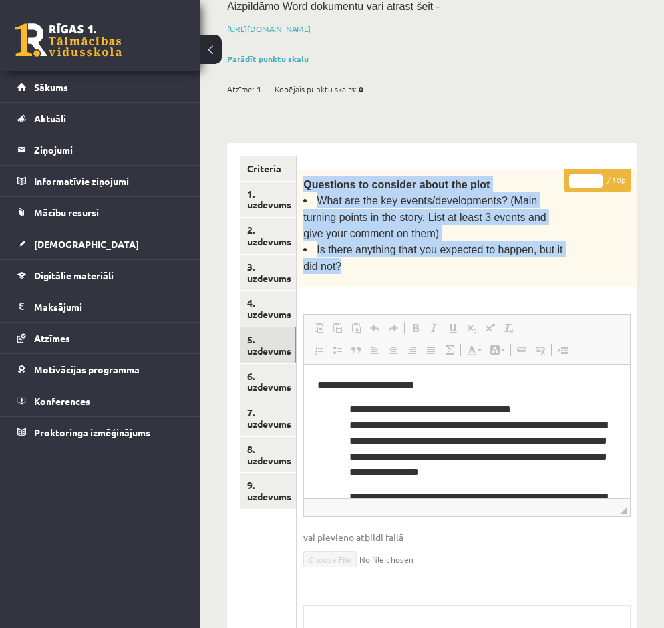
drag, startPoint x: 330, startPoint y: 248, endPoint x: 297, endPoint y: 167, distance: 87.8
click at [297, 170] on div "Questions to consider about the plot What are the key events/developments? (Mai…" at bounding box center [466, 229] width 341 height 118
click at [356, 241] on li "Is there anything that you expected to happen, but it did not?" at bounding box center [433, 257] width 260 height 33
drag, startPoint x: 354, startPoint y: 247, endPoint x: 307, endPoint y: 166, distance: 93.3
click at [307, 170] on div "Questions to consider about the plot What are the key events/developments? (Mai…" at bounding box center [466, 229] width 341 height 118
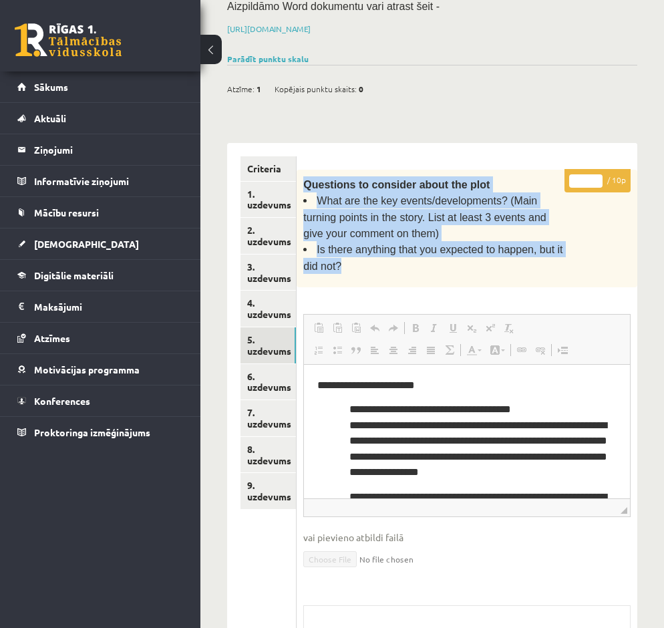
copy div "Questions to consider about the plot What are the key events/developments? (Mai…"
